Goal: Check status: Check status

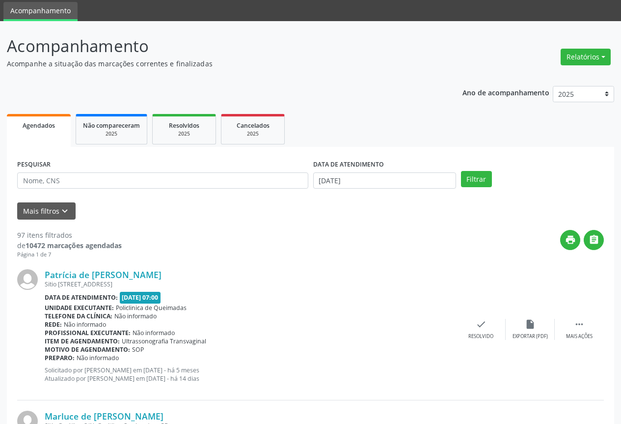
scroll to position [49, 0]
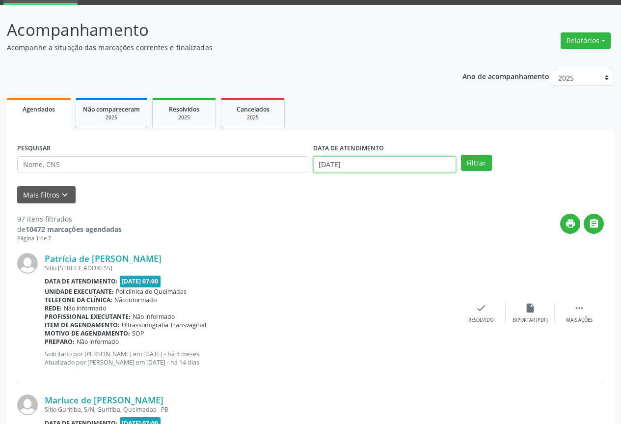
click at [426, 162] on input "[DATE]" at bounding box center [384, 164] width 143 height 17
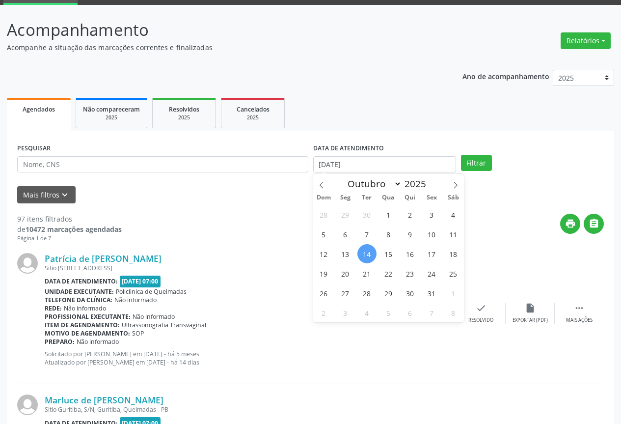
click at [366, 249] on span "14" at bounding box center [366, 253] width 19 height 19
type input "[DATE]"
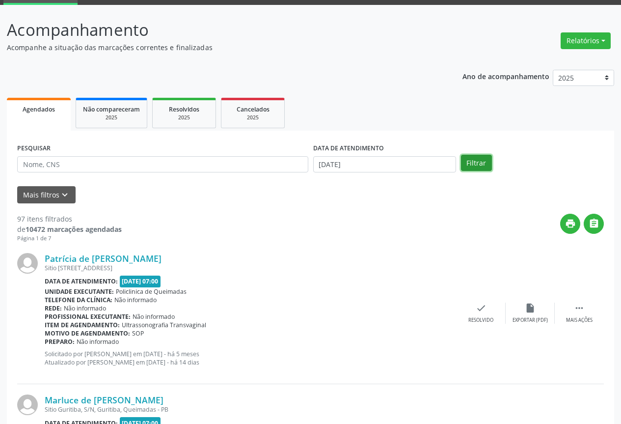
click at [473, 159] on button "Filtrar" at bounding box center [476, 163] width 31 height 17
click at [600, 224] on button "" at bounding box center [594, 224] width 20 height 20
click at [353, 161] on input "[DATE]" at bounding box center [384, 164] width 143 height 17
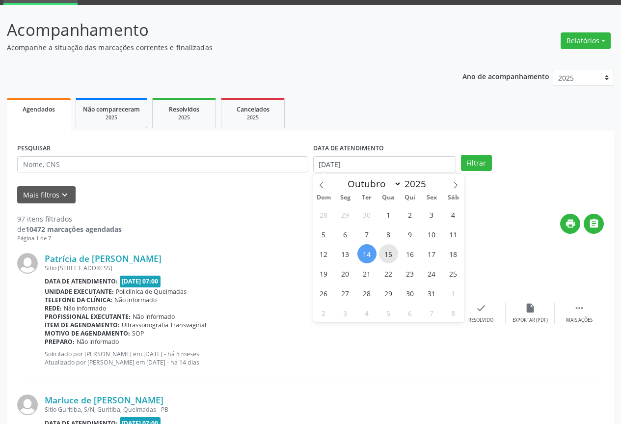
click at [382, 248] on span "15" at bounding box center [388, 253] width 19 height 19
type input "[DATE]"
click at [382, 248] on span "15" at bounding box center [388, 253] width 19 height 19
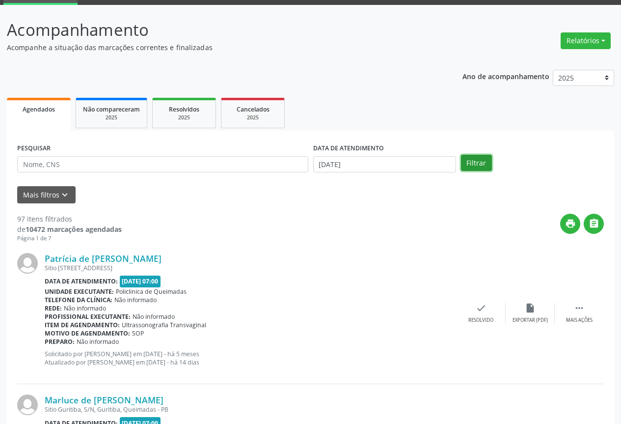
click at [479, 163] on button "Filtrar" at bounding box center [476, 163] width 31 height 17
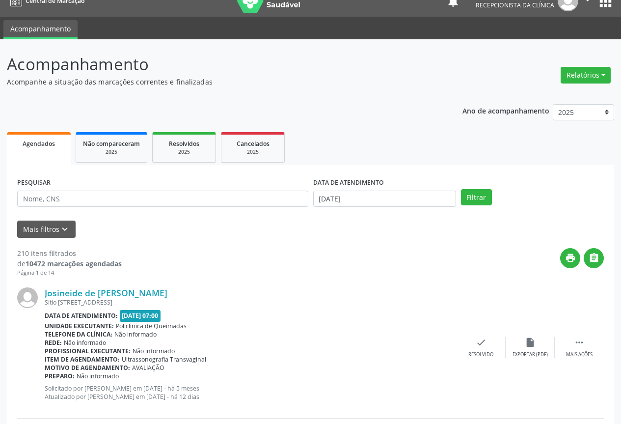
scroll to position [0, 0]
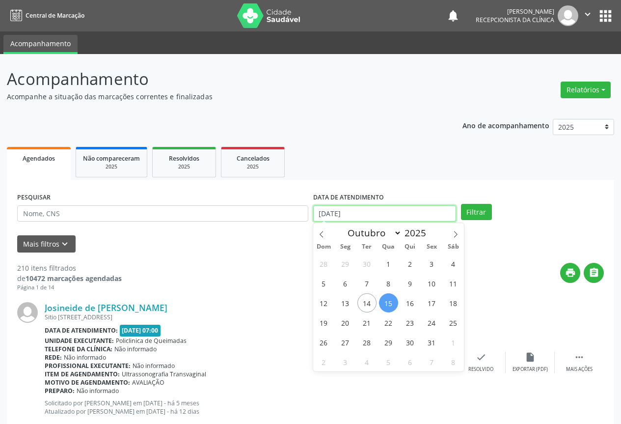
click at [367, 217] on input "[DATE]" at bounding box center [384, 213] width 143 height 17
click at [392, 304] on span "15" at bounding box center [388, 302] width 19 height 19
type input "[DATE]"
click at [387, 307] on span "15" at bounding box center [388, 302] width 19 height 19
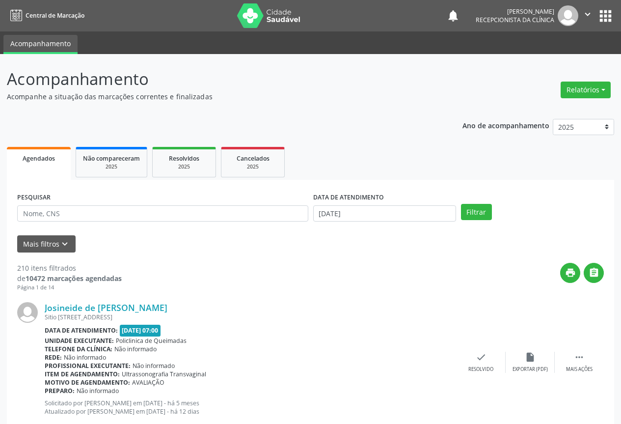
click at [387, 307] on div "Josineide de [PERSON_NAME]" at bounding box center [251, 307] width 412 height 11
click at [477, 209] on button "Filtrar" at bounding box center [476, 212] width 31 height 17
click at [593, 273] on icon "" at bounding box center [594, 272] width 11 height 11
